Goal: Find contact information: Find contact information

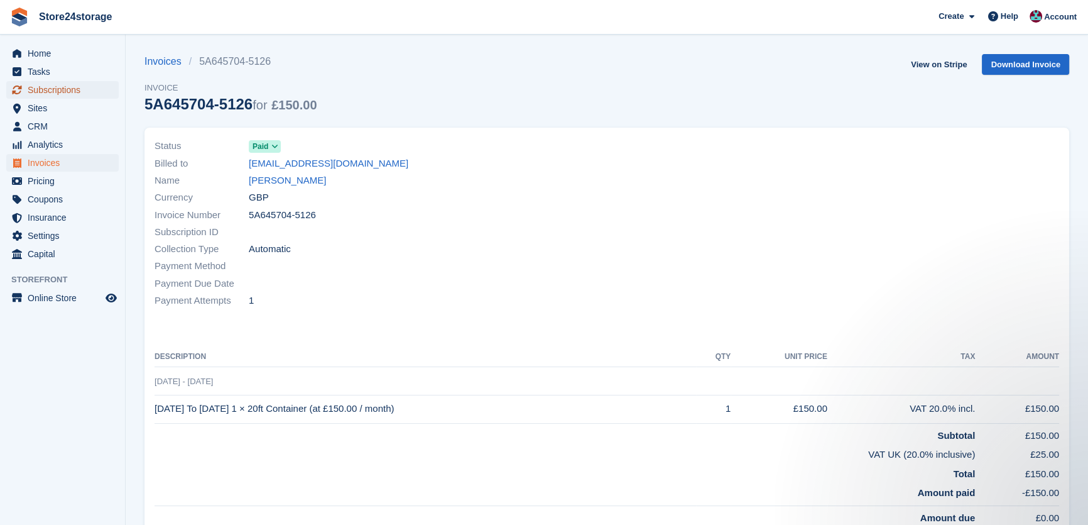
click at [45, 86] on span "Subscriptions" at bounding box center [65, 90] width 75 height 18
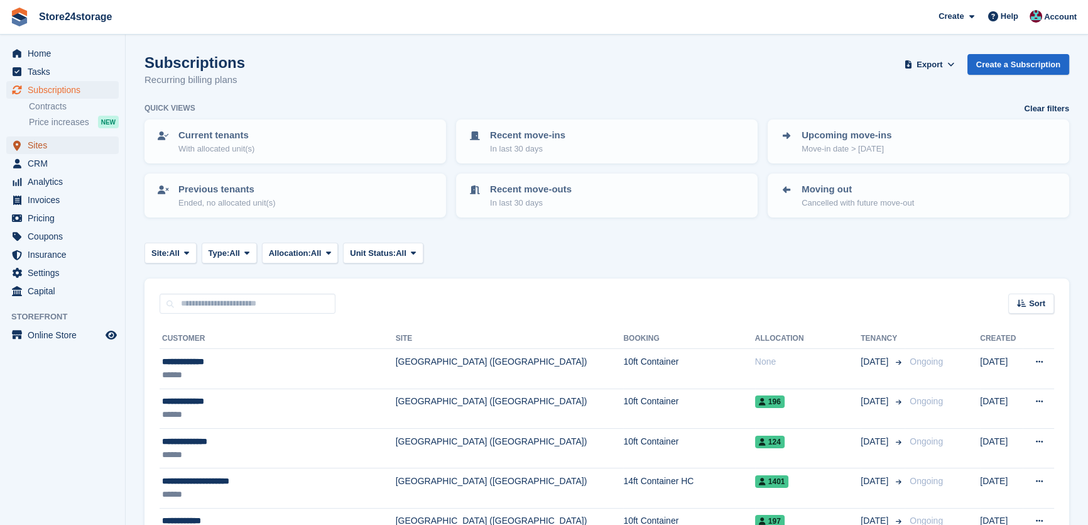
click at [80, 148] on span "Sites" at bounding box center [65, 145] width 75 height 18
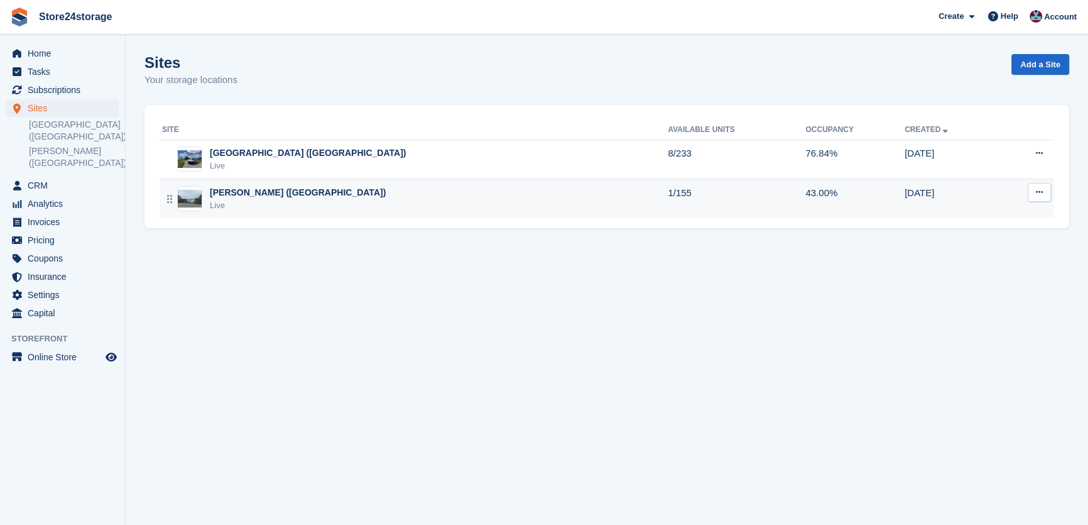
click at [313, 210] on div "Warley Brentwood (Essex) Live" at bounding box center [415, 199] width 506 height 26
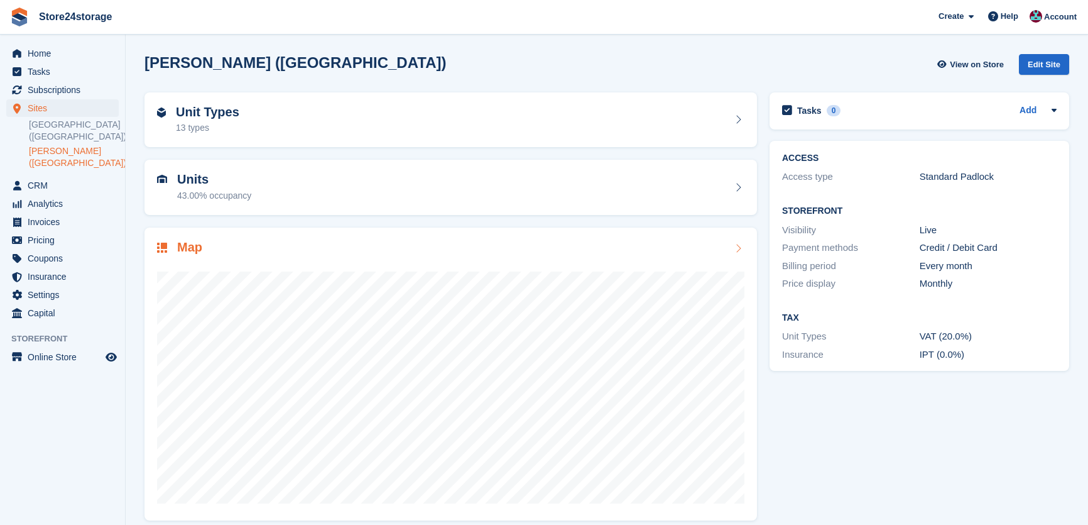
click at [361, 251] on div "Map" at bounding box center [451, 248] width 588 height 17
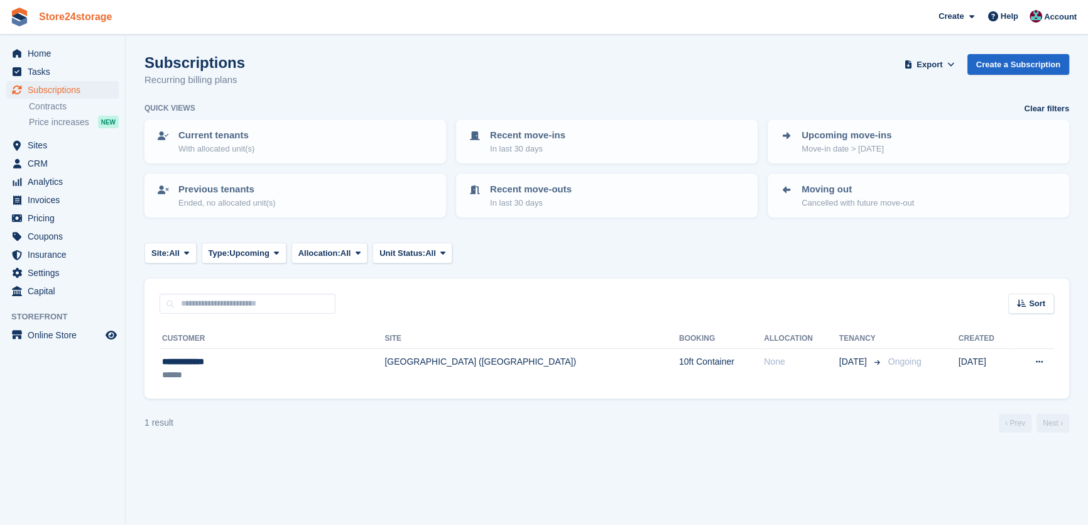
click at [93, 18] on link "Store24storage" at bounding box center [76, 16] width 84 height 21
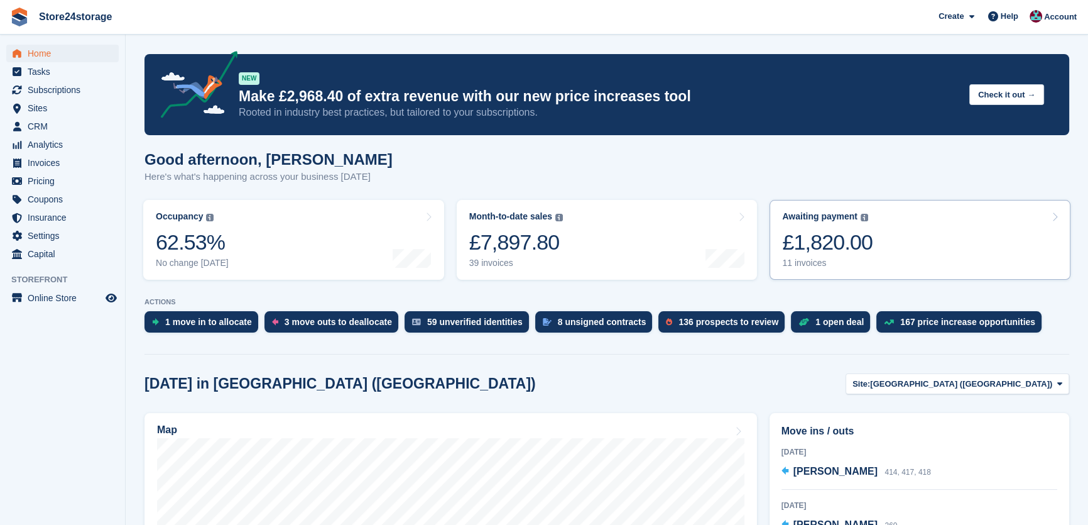
click at [883, 244] on link "Awaiting payment The total outstanding balance on all open invoices. £1,820.00 …" at bounding box center [920, 240] width 301 height 80
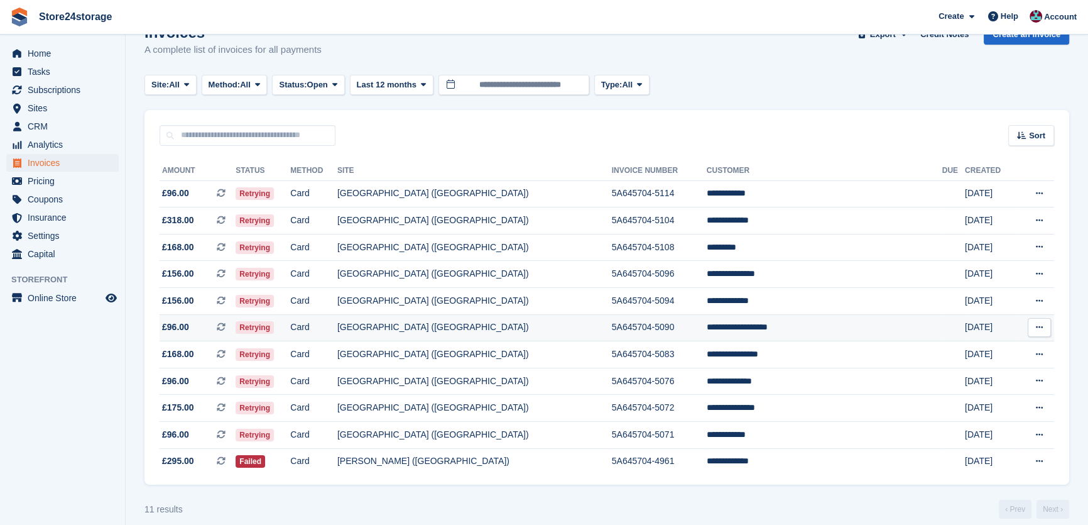
scroll to position [43, 0]
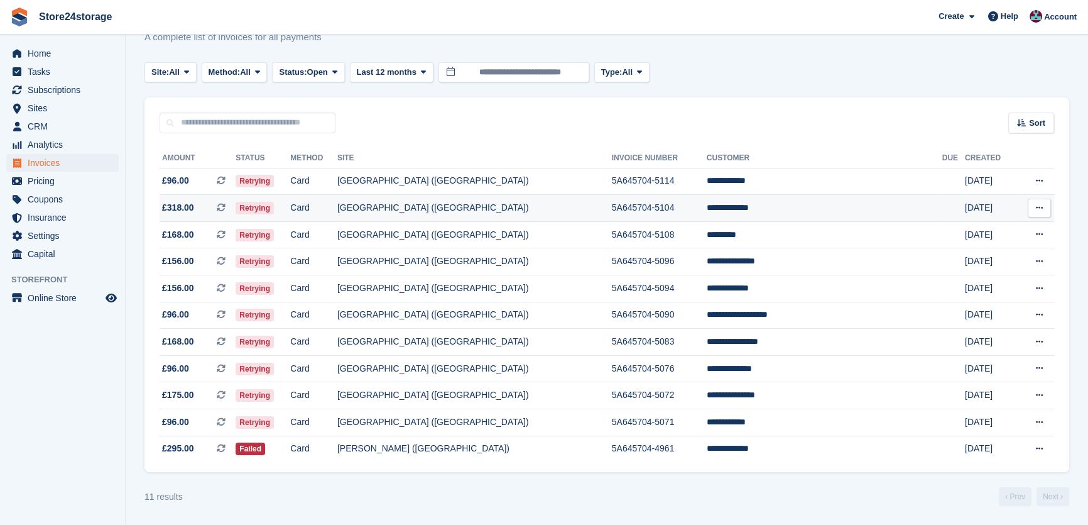
click at [818, 214] on td "**********" at bounding box center [825, 208] width 236 height 27
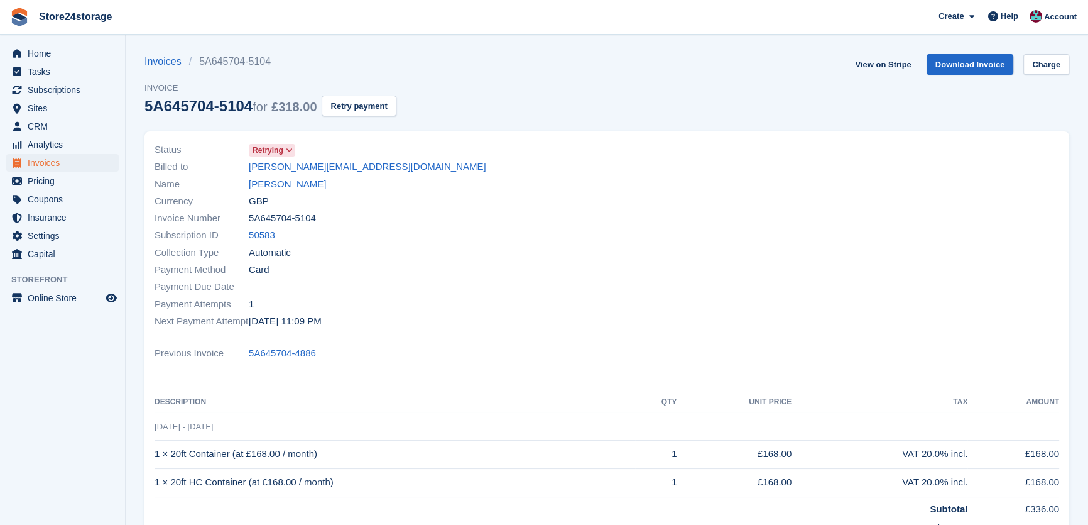
click at [295, 192] on div "Currency GBP" at bounding box center [377, 200] width 445 height 17
click at [290, 190] on link "Bruce Clinton" at bounding box center [287, 184] width 77 height 14
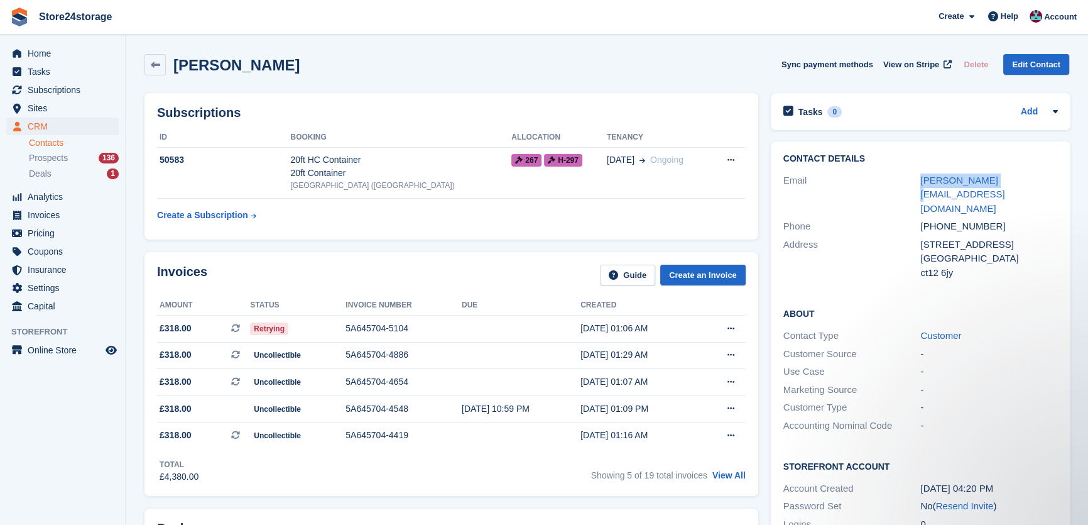
drag, startPoint x: 987, startPoint y: 185, endPoint x: 918, endPoint y: 183, distance: 69.1
click at [918, 183] on div "Email bruce@tn25.net" at bounding box center [921, 195] width 275 height 47
copy div "bruce@tn25.net"
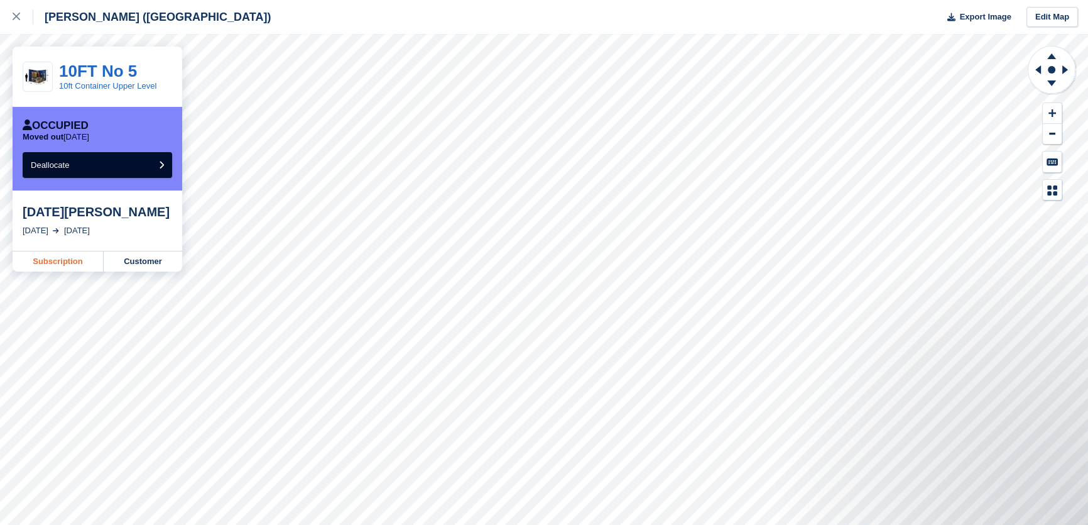
click at [60, 263] on link "Subscription" at bounding box center [58, 261] width 91 height 20
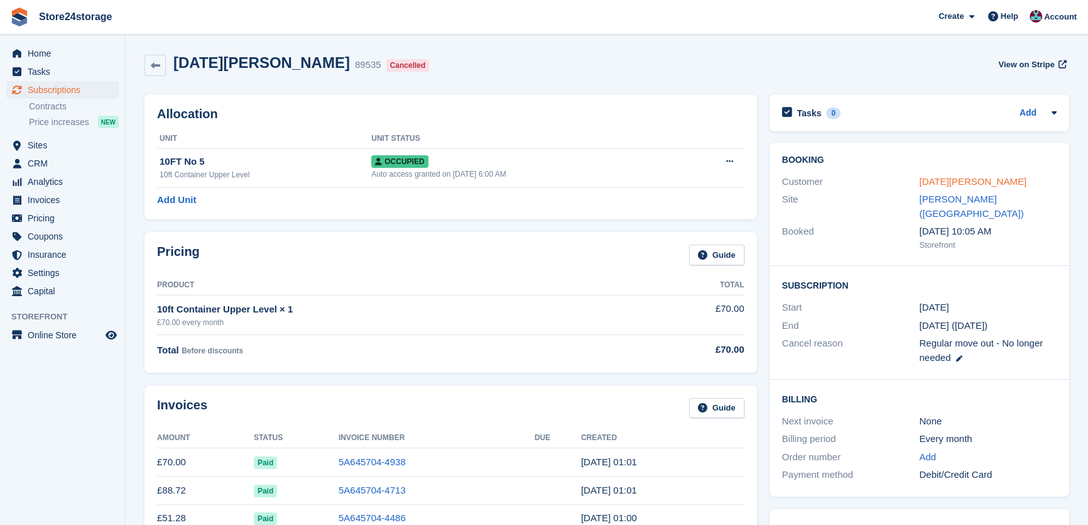
click at [934, 180] on link "[DATE][PERSON_NAME]" at bounding box center [972, 181] width 107 height 11
click at [961, 187] on link "[DATE][PERSON_NAME]" at bounding box center [972, 181] width 107 height 11
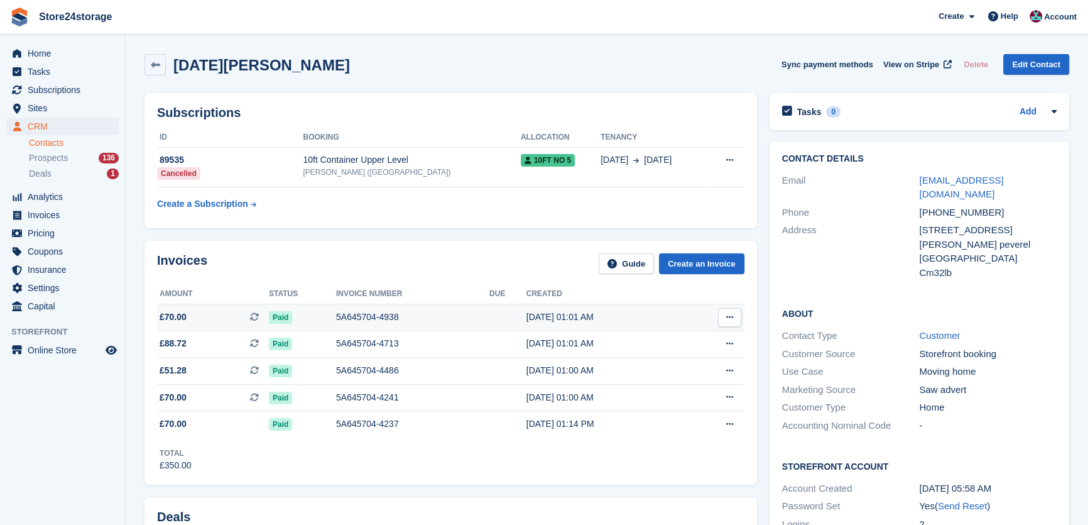
click at [726, 320] on icon at bounding box center [729, 317] width 7 height 8
click at [685, 359] on p "View on Stripe" at bounding box center [680, 360] width 109 height 20
